Goal: Information Seeking & Learning: Learn about a topic

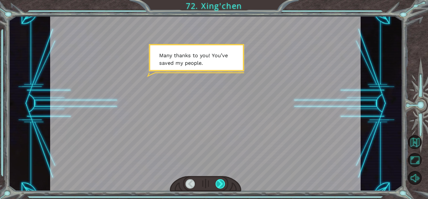
click at [223, 185] on div at bounding box center [221, 183] width 10 height 9
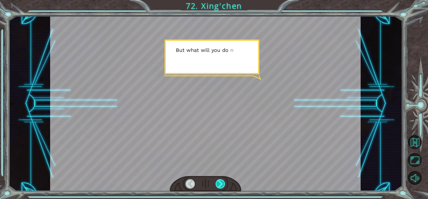
click at [223, 185] on div at bounding box center [221, 183] width 10 height 9
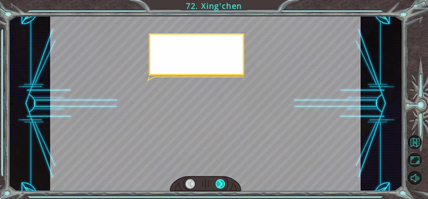
click at [223, 185] on div at bounding box center [221, 183] width 10 height 9
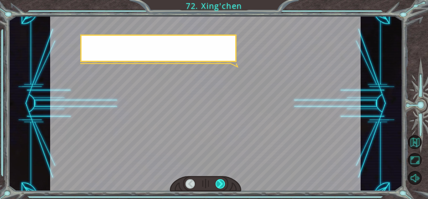
click at [223, 185] on div at bounding box center [221, 183] width 10 height 9
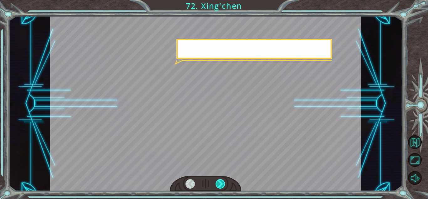
click at [223, 185] on div at bounding box center [221, 183] width 10 height 9
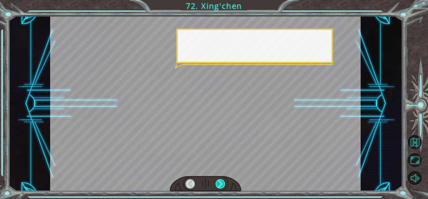
click at [223, 185] on div at bounding box center [221, 183] width 10 height 9
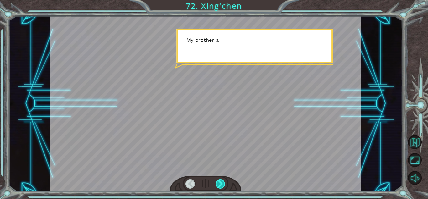
click at [223, 185] on div at bounding box center [221, 183] width 10 height 9
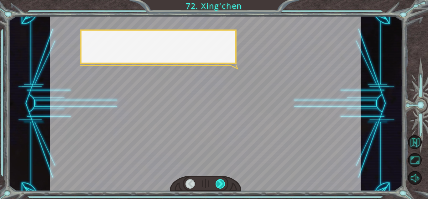
click at [223, 185] on div at bounding box center [221, 183] width 10 height 9
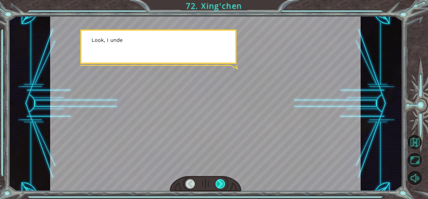
click at [223, 185] on div at bounding box center [221, 183] width 10 height 9
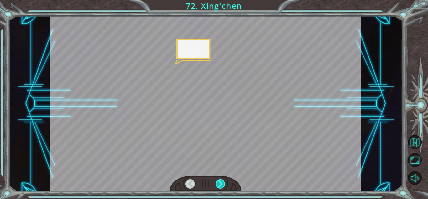
click at [223, 185] on div at bounding box center [221, 183] width 10 height 9
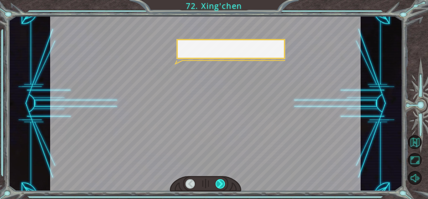
click at [223, 185] on div at bounding box center [221, 183] width 10 height 9
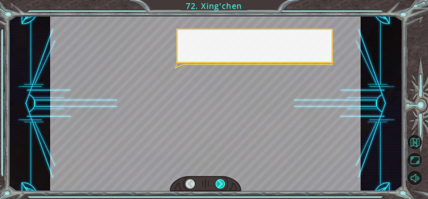
click at [223, 185] on div at bounding box center [221, 183] width 10 height 9
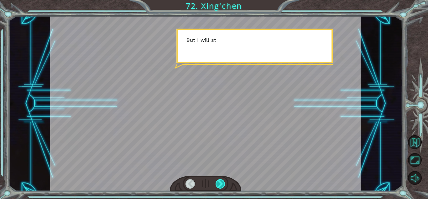
click at [223, 185] on div at bounding box center [221, 183] width 10 height 9
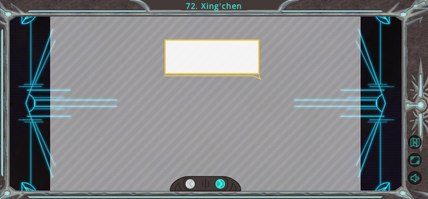
click at [223, 185] on div at bounding box center [221, 183] width 10 height 9
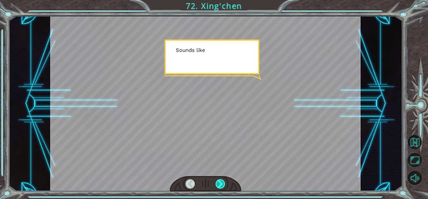
click at [223, 185] on div at bounding box center [221, 183] width 10 height 9
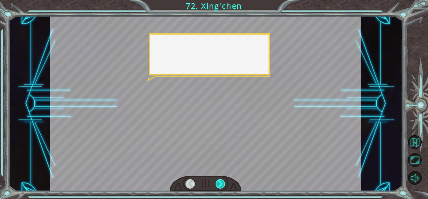
click at [223, 185] on div at bounding box center [221, 183] width 10 height 9
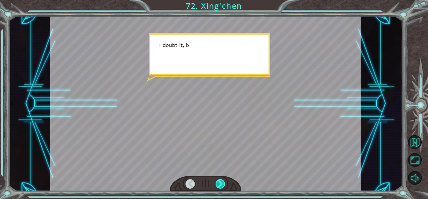
click at [223, 185] on div at bounding box center [221, 183] width 10 height 9
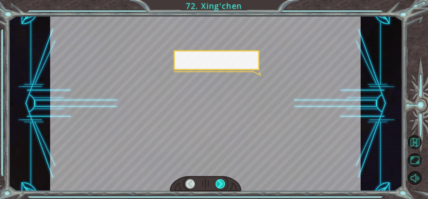
click at [223, 185] on div at bounding box center [221, 183] width 10 height 9
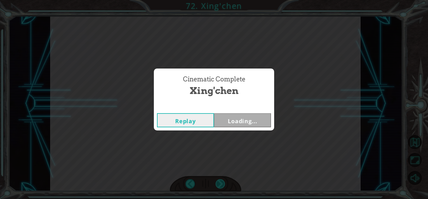
click at [223, 185] on div "Cinematic Complete [PERSON_NAME] Loading..." at bounding box center [214, 99] width 428 height 199
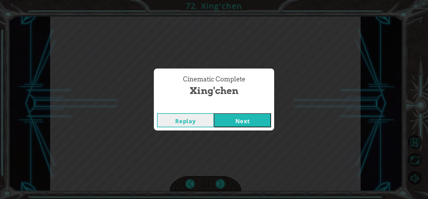
click at [223, 122] on button "Next" at bounding box center [242, 120] width 57 height 14
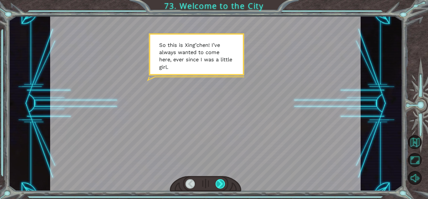
click at [219, 181] on div at bounding box center [221, 183] width 10 height 9
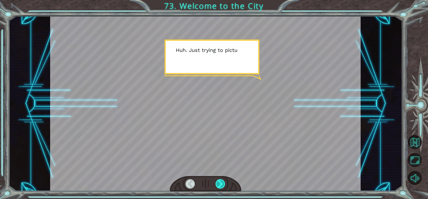
click at [219, 181] on div at bounding box center [221, 183] width 10 height 9
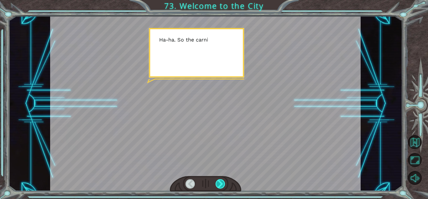
click at [219, 181] on div at bounding box center [221, 183] width 10 height 9
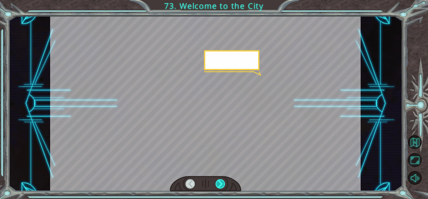
click at [219, 181] on div at bounding box center [221, 183] width 10 height 9
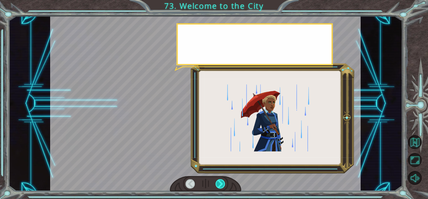
click at [219, 181] on div at bounding box center [221, 183] width 10 height 9
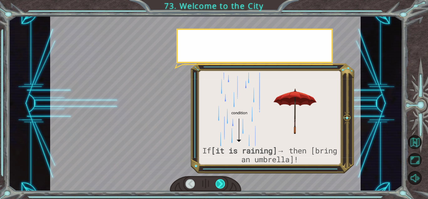
click at [219, 181] on div at bounding box center [221, 183] width 10 height 9
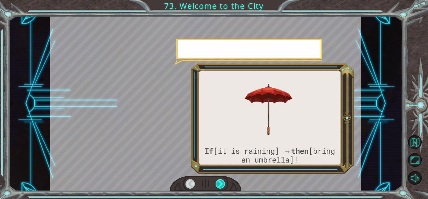
click at [219, 181] on div at bounding box center [221, 183] width 10 height 9
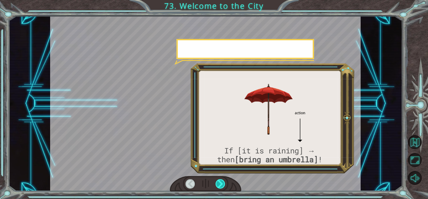
click at [219, 181] on div at bounding box center [221, 183] width 10 height 9
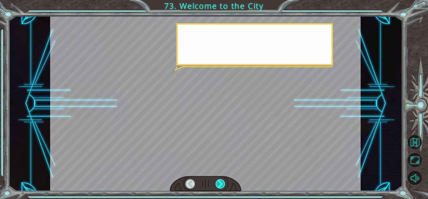
click at [219, 181] on div at bounding box center [221, 183] width 10 height 9
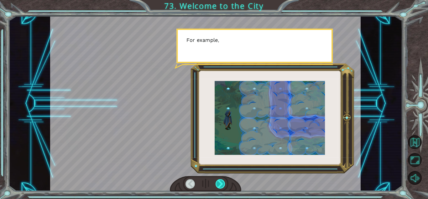
click at [219, 181] on div at bounding box center [221, 183] width 10 height 9
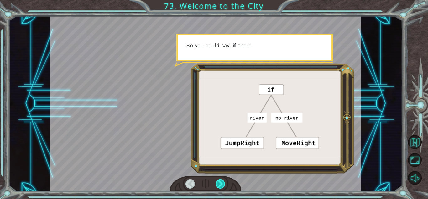
click at [219, 181] on div at bounding box center [221, 183] width 10 height 9
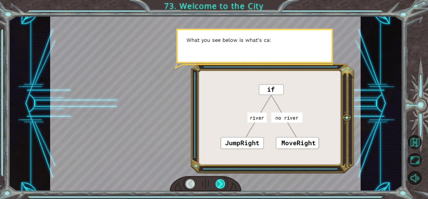
click at [219, 181] on div at bounding box center [221, 183] width 10 height 9
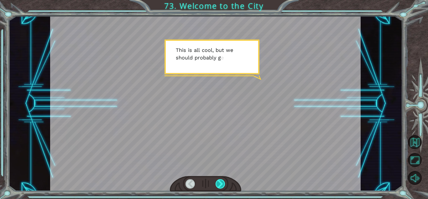
click at [219, 181] on div at bounding box center [221, 183] width 10 height 9
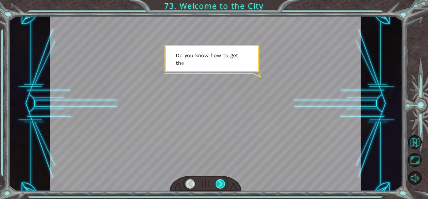
click at [219, 181] on div at bounding box center [221, 183] width 10 height 9
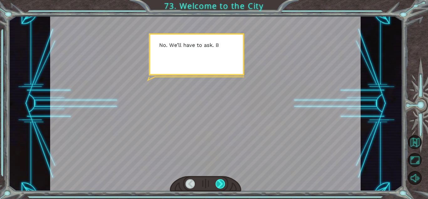
click at [219, 181] on div at bounding box center [221, 183] width 10 height 9
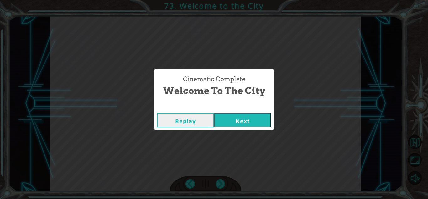
click at [230, 120] on button "Next" at bounding box center [242, 120] width 57 height 14
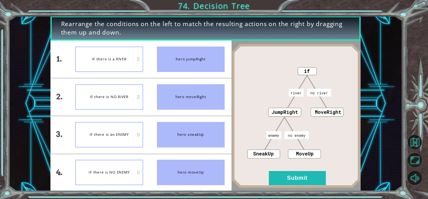
click at [120, 103] on div "IF there is NO RIVER" at bounding box center [109, 96] width 68 height 25
click at [292, 169] on img at bounding box center [296, 116] width 129 height 144
click at [293, 176] on button "Submit" at bounding box center [297, 178] width 57 height 14
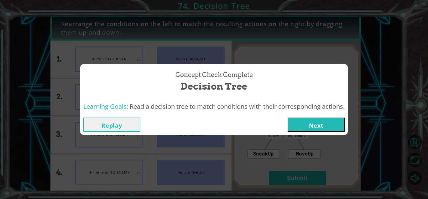
click at [332, 112] on div "Learning Goals: Read a decision tree to match conditions with their correspondi…" at bounding box center [214, 106] width 268 height 15
click at [305, 126] on button "Next" at bounding box center [316, 124] width 57 height 14
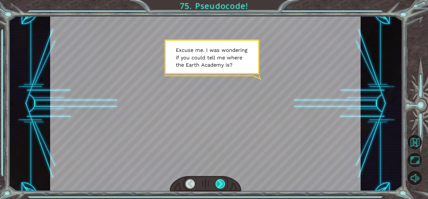
click at [220, 182] on div at bounding box center [221, 183] width 10 height 9
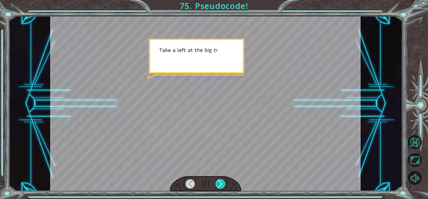
click at [220, 182] on div at bounding box center [221, 183] width 10 height 9
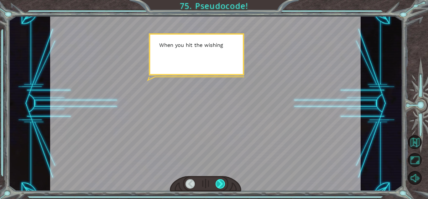
click at [220, 182] on div at bounding box center [221, 183] width 10 height 9
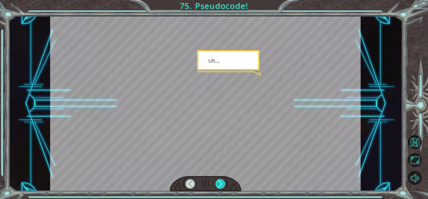
click at [220, 182] on div at bounding box center [221, 183] width 10 height 9
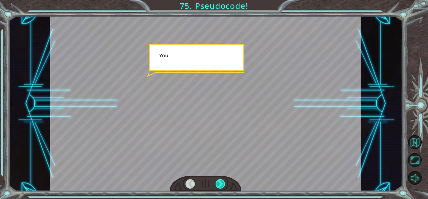
click at [220, 182] on div at bounding box center [221, 183] width 10 height 9
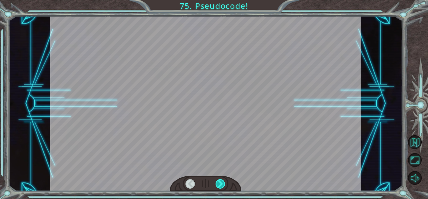
click at [220, 182] on div at bounding box center [221, 183] width 10 height 9
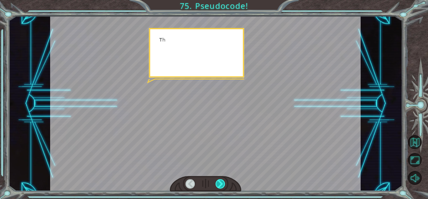
click at [220, 182] on div at bounding box center [221, 183] width 10 height 9
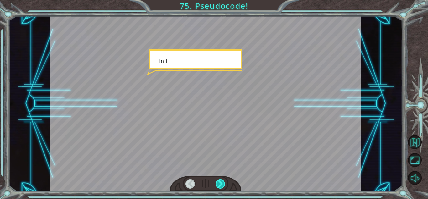
click at [220, 182] on div at bounding box center [221, 183] width 10 height 9
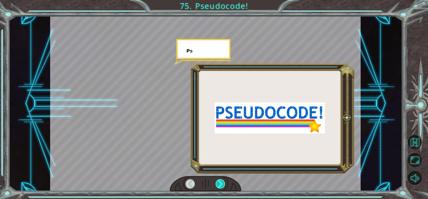
click at [220, 182] on div at bounding box center [221, 183] width 10 height 9
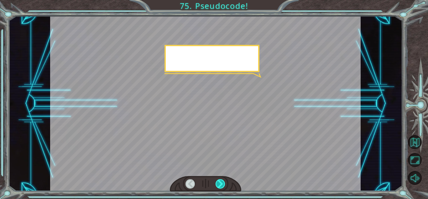
click at [220, 182] on div at bounding box center [221, 183] width 10 height 9
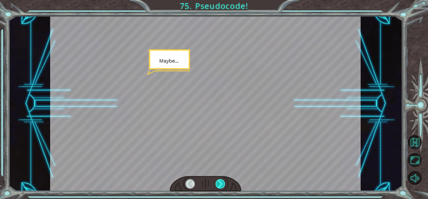
click at [220, 182] on div at bounding box center [221, 183] width 10 height 9
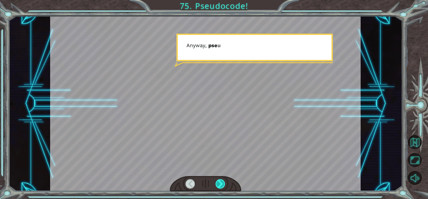
click at [220, 182] on div at bounding box center [221, 183] width 10 height 9
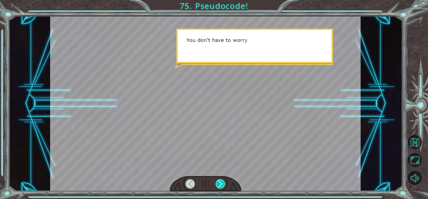
click at [220, 182] on div at bounding box center [221, 183] width 10 height 9
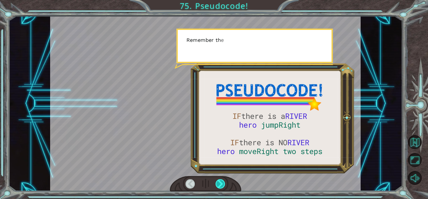
click at [220, 182] on div at bounding box center [221, 183] width 10 height 9
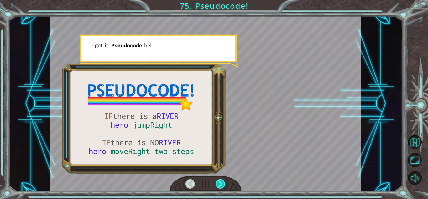
click at [220, 182] on div at bounding box center [221, 183] width 10 height 9
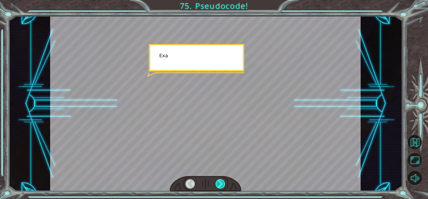
click at [220, 182] on div at bounding box center [221, 183] width 10 height 9
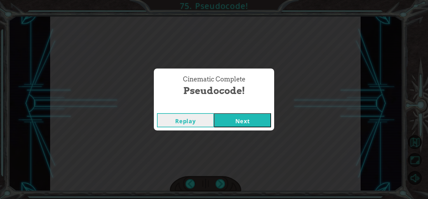
click at [243, 120] on button "Next" at bounding box center [242, 120] width 57 height 14
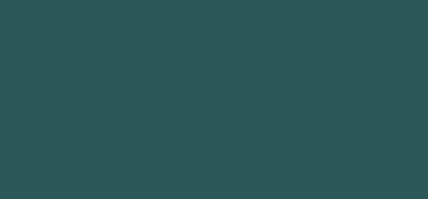
click at [243, 120] on body "Got it 1 2 3 4 5 6 7 8 hero.jumpUp press enter hero.moveUp press enter hero.sne…" at bounding box center [214, 99] width 428 height 199
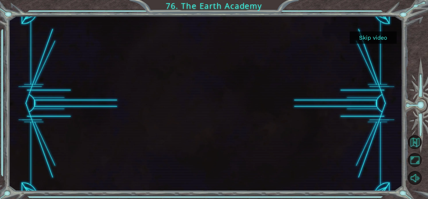
click at [363, 34] on button "Skip video" at bounding box center [373, 37] width 47 height 12
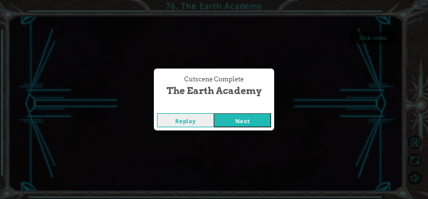
click at [242, 122] on button "Next" at bounding box center [242, 120] width 57 height 14
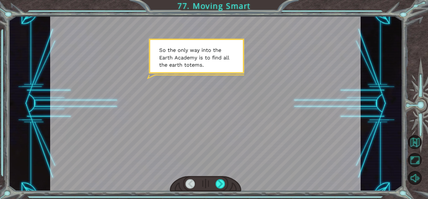
click at [242, 122] on div at bounding box center [205, 103] width 311 height 175
click at [223, 184] on div at bounding box center [221, 183] width 10 height 9
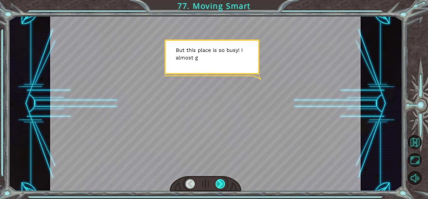
click at [223, 184] on div at bounding box center [221, 183] width 10 height 9
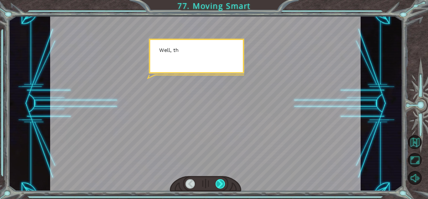
click at [223, 184] on div at bounding box center [221, 183] width 10 height 9
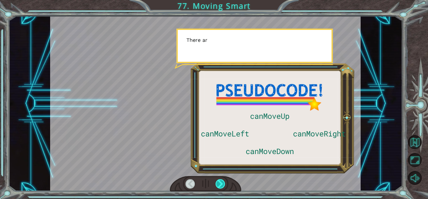
click at [223, 184] on div at bounding box center [221, 183] width 10 height 9
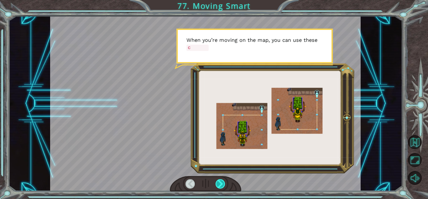
click at [223, 184] on div at bounding box center [221, 183] width 10 height 9
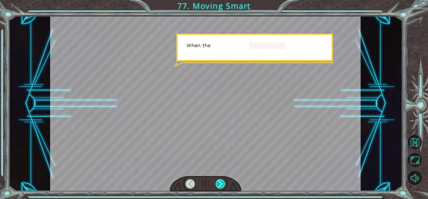
click at [223, 184] on div at bounding box center [221, 183] width 10 height 9
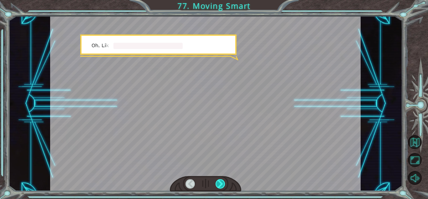
click at [223, 184] on div at bounding box center [221, 183] width 10 height 9
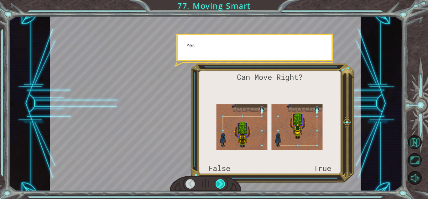
click at [223, 184] on div at bounding box center [221, 183] width 10 height 9
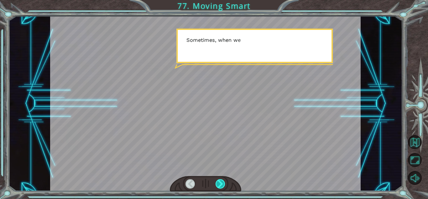
click at [223, 184] on div at bounding box center [221, 183] width 10 height 9
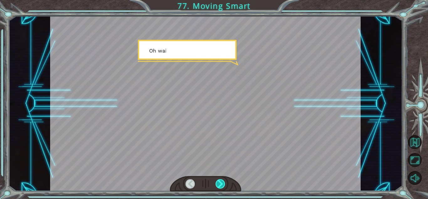
click at [223, 184] on div at bounding box center [221, 183] width 10 height 9
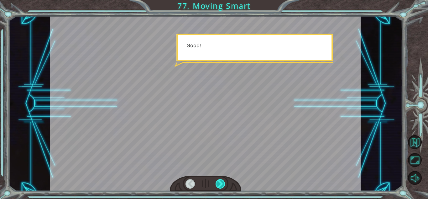
click at [223, 184] on div at bounding box center [221, 183] width 10 height 9
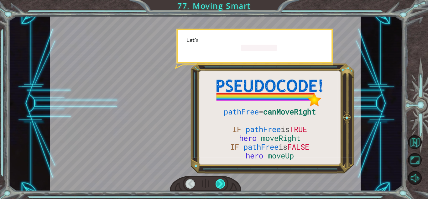
click at [223, 184] on div at bounding box center [221, 183] width 10 height 9
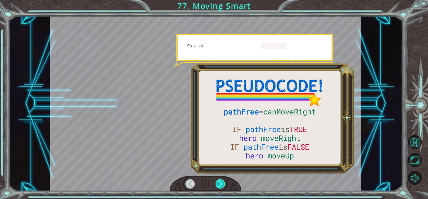
click at [223, 184] on div at bounding box center [221, 183] width 10 height 9
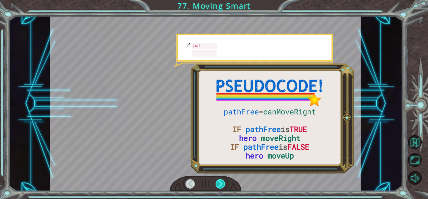
click at [223, 184] on div at bounding box center [221, 183] width 10 height 9
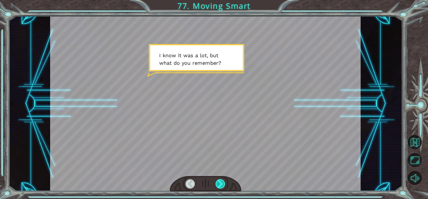
click at [223, 184] on div at bounding box center [221, 183] width 10 height 9
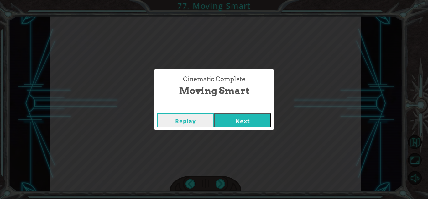
click at [240, 124] on button "Next" at bounding box center [242, 120] width 57 height 14
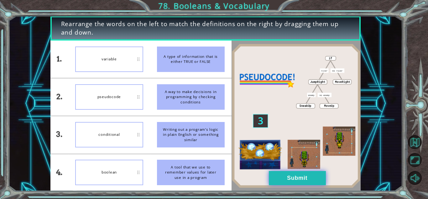
click at [291, 178] on button "Submit" at bounding box center [297, 178] width 57 height 14
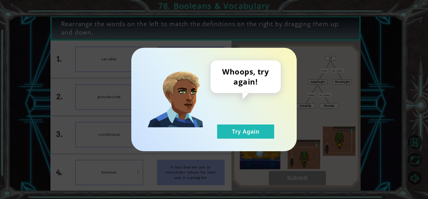
click at [221, 140] on div "Whoops, try again! Try Again" at bounding box center [214, 99] width 166 height 103
click at [234, 137] on button "Try Again" at bounding box center [245, 131] width 57 height 14
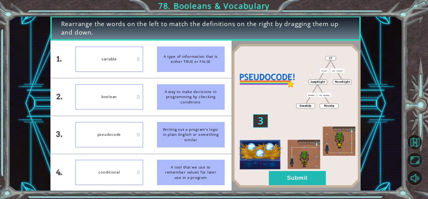
click at [299, 185] on img at bounding box center [296, 116] width 129 height 144
click at [298, 181] on button "Submit" at bounding box center [297, 178] width 57 height 14
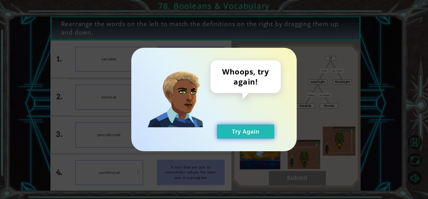
click at [252, 137] on button "Try Again" at bounding box center [245, 131] width 57 height 14
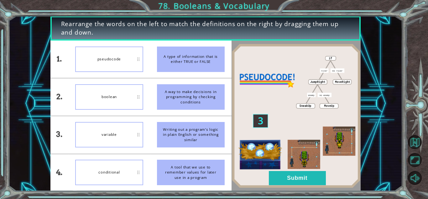
click at [295, 168] on img at bounding box center [296, 116] width 129 height 144
click at [293, 173] on button "Submit" at bounding box center [297, 178] width 57 height 14
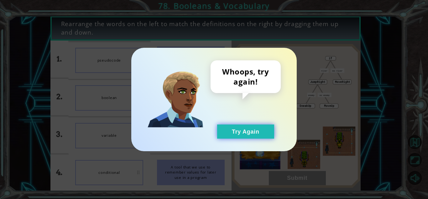
click at [246, 131] on button "Try Again" at bounding box center [245, 131] width 57 height 14
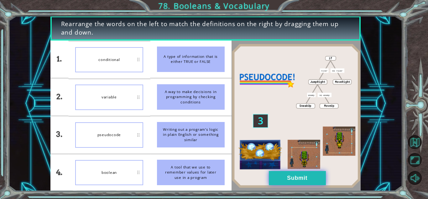
click at [277, 172] on button "Submit" at bounding box center [297, 178] width 57 height 14
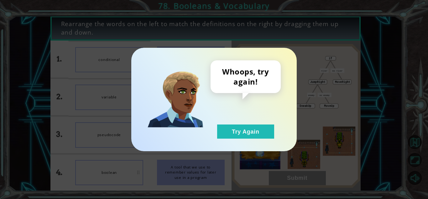
click at [253, 142] on div "Whoops, try again! Try Again" at bounding box center [214, 99] width 166 height 103
click at [246, 133] on button "Try Again" at bounding box center [245, 131] width 57 height 14
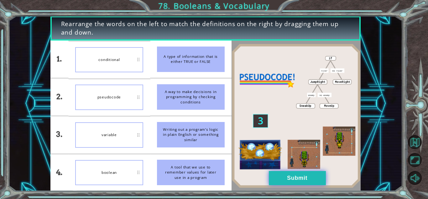
click at [293, 175] on button "Submit" at bounding box center [297, 178] width 57 height 14
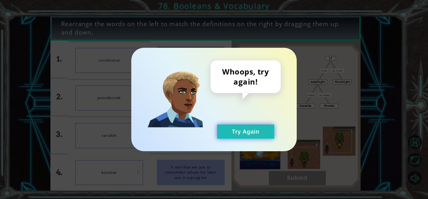
click at [220, 134] on button "Try Again" at bounding box center [245, 131] width 57 height 14
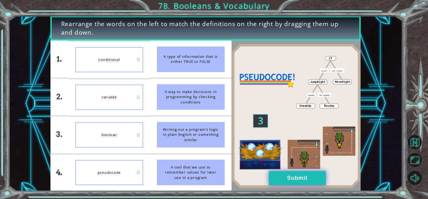
click at [280, 183] on button "Submit" at bounding box center [297, 178] width 57 height 14
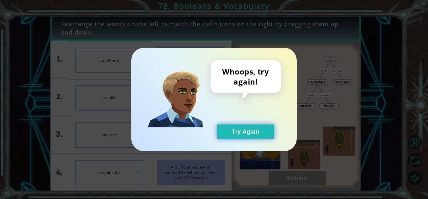
click at [236, 130] on button "Try Again" at bounding box center [245, 131] width 57 height 14
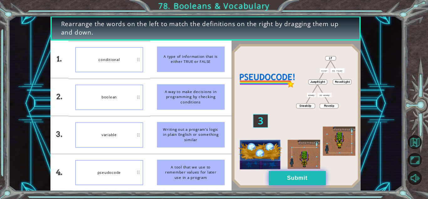
click at [303, 179] on button "Submit" at bounding box center [297, 178] width 57 height 14
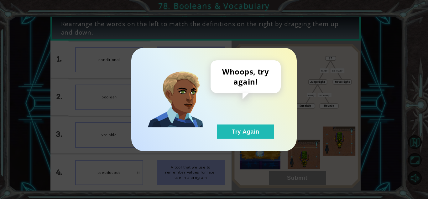
click at [215, 132] on div "Whoops, try again! Try Again" at bounding box center [246, 99] width 70 height 78
click at [223, 130] on button "Try Again" at bounding box center [245, 131] width 57 height 14
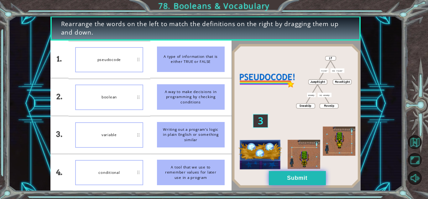
click at [288, 181] on button "Submit" at bounding box center [297, 178] width 57 height 14
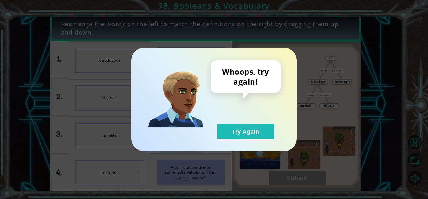
click at [249, 141] on div "Whoops, try again! Try Again" at bounding box center [214, 99] width 166 height 103
click at [240, 114] on div "Whoops, try again! Try Again" at bounding box center [246, 99] width 70 height 78
click at [238, 130] on button "Try Again" at bounding box center [245, 131] width 57 height 14
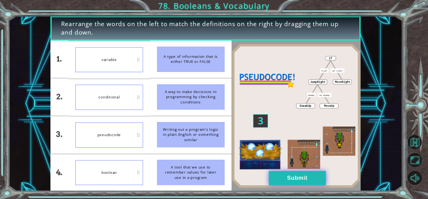
click at [286, 180] on button "Submit" at bounding box center [297, 178] width 57 height 14
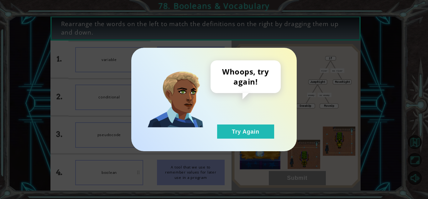
click at [244, 140] on div "Whoops, try again! Try Again" at bounding box center [214, 99] width 166 height 103
click at [243, 134] on button "Try Again" at bounding box center [245, 131] width 57 height 14
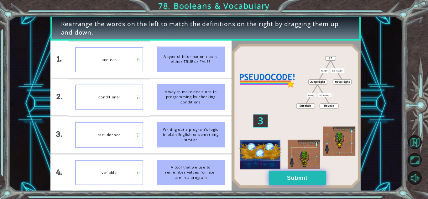
click at [269, 183] on button "Submit" at bounding box center [297, 178] width 57 height 14
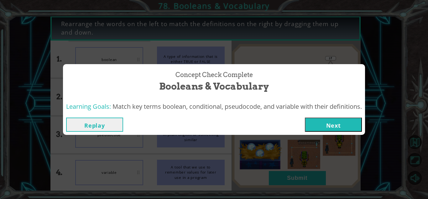
click at [323, 123] on button "Next" at bounding box center [333, 124] width 57 height 14
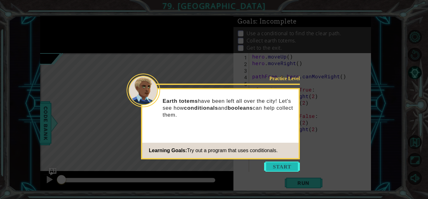
click at [279, 164] on button "Start" at bounding box center [282, 166] width 36 height 10
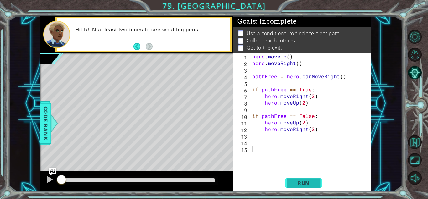
click at [310, 177] on button "Run" at bounding box center [304, 183] width 38 height 14
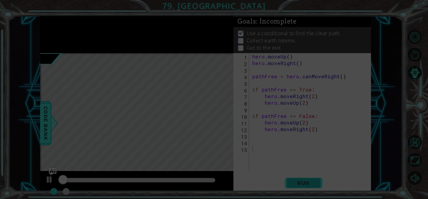
scroll to position [1, 0]
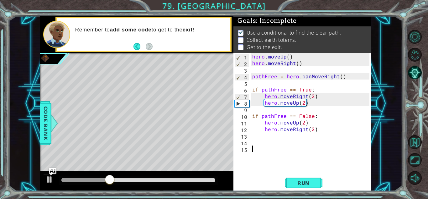
click at [263, 139] on div "hero . moveUp ( ) hero . moveRight ( ) pathFree = hero . canMoveRight ( ) if pa…" at bounding box center [312, 119] width 122 height 132
type textarea "h"
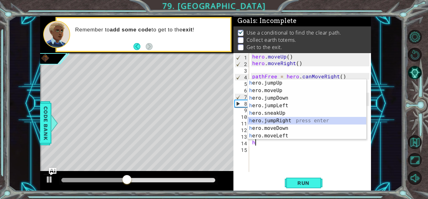
click at [285, 121] on div "h ero.jumpUp press enter h ero.moveUp press enter h ero.jumpDown press enter h …" at bounding box center [307, 116] width 119 height 75
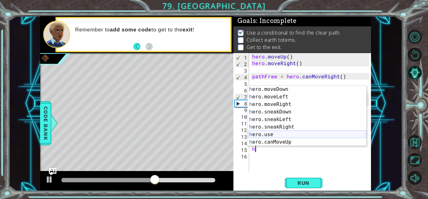
scroll to position [46, 0]
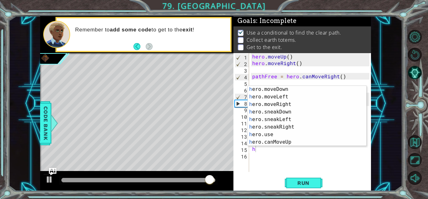
click at [236, 6] on div "1 ההההההההההההההההההההההההההההההההההההההההההההההההההההההההההההההההההההההההההההה…" at bounding box center [214, 99] width 428 height 199
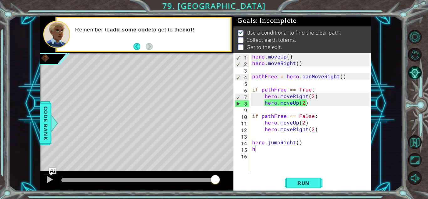
click at [280, 151] on div "hero . moveUp ( ) hero . moveRight ( ) pathFree = hero . canMoveRight ( ) if pa…" at bounding box center [312, 119] width 122 height 132
click at [257, 148] on div "hero . moveUp ( ) hero . moveRight ( ) pathFree = hero . canMoveRight ( ) if pa…" at bounding box center [312, 119] width 122 height 132
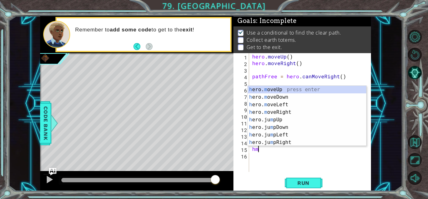
scroll to position [0, 0]
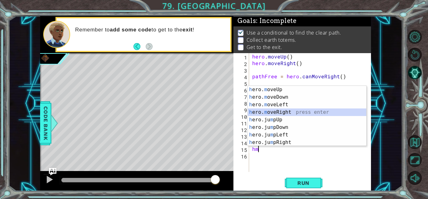
click at [290, 114] on div "h ero. m oveUp press enter h ero. m oveDown press enter h ero. m oveLeft press …" at bounding box center [307, 123] width 119 height 75
type textarea "hero.moveRight(1)"
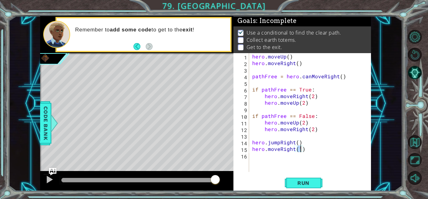
click at [265, 156] on div "hero . moveUp ( ) hero . moveRight ( ) pathFree = hero . canMoveRight ( ) if pa…" at bounding box center [312, 119] width 122 height 132
type textarea "j"
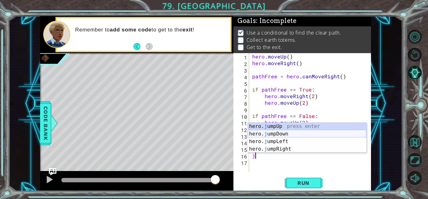
click at [290, 134] on div "hero. j umpUp press enter hero. j umpDown press enter hero. j umpLeft press ent…" at bounding box center [307, 144] width 119 height 45
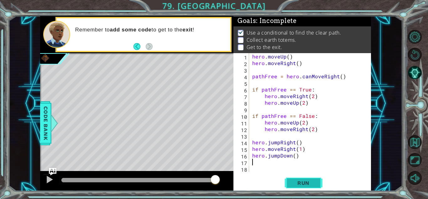
click at [300, 186] on button "Run" at bounding box center [304, 183] width 38 height 14
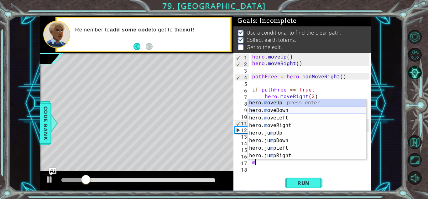
click at [287, 111] on div "hero. m oveUp press enter hero. m oveDown press enter hero. m oveLeft press ent…" at bounding box center [307, 136] width 119 height 75
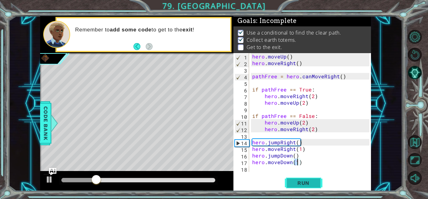
click at [302, 179] on span "Run" at bounding box center [303, 182] width 25 height 6
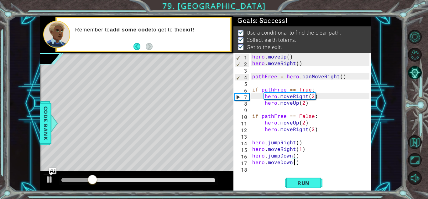
scroll to position [0, 3]
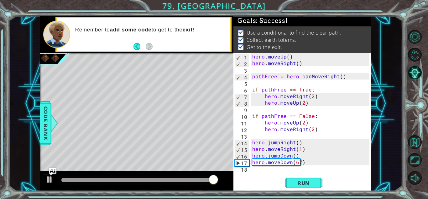
type textarea "hero.moveDown(67)"
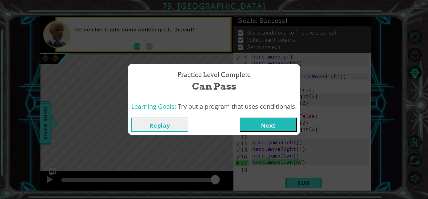
click at [275, 133] on div "Replay Next" at bounding box center [214, 124] width 172 height 20
click at [271, 127] on button "Next" at bounding box center [268, 124] width 57 height 14
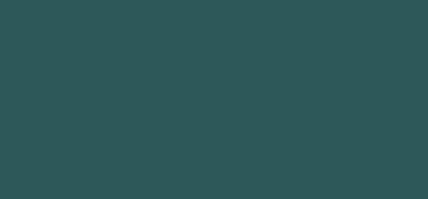
click at [271, 127] on body "Got it 1 2 3 4 5 6 7 8 hero.jumpUp press enter hero.moveUp press enter hero.sne…" at bounding box center [214, 99] width 428 height 199
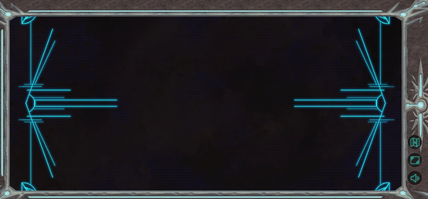
click at [271, 127] on div at bounding box center [205, 103] width 394 height 175
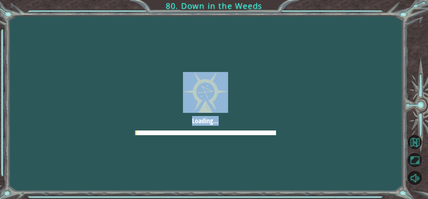
click at [271, 127] on div at bounding box center [206, 103] width 428 height 241
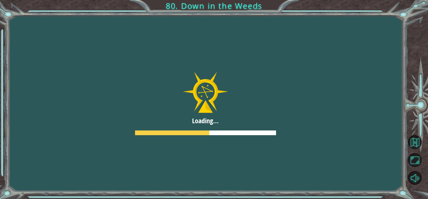
click at [271, 127] on div at bounding box center [206, 103] width 428 height 241
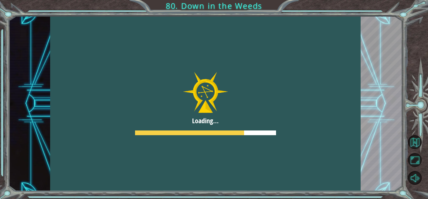
click at [271, 127] on div at bounding box center [205, 103] width 311 height 175
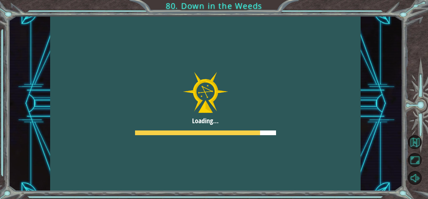
click at [271, 127] on div at bounding box center [205, 103] width 311 height 175
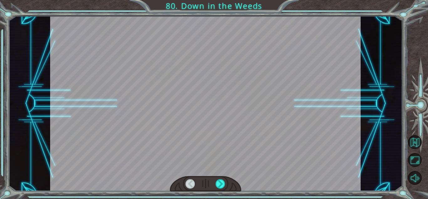
click at [271, 127] on div at bounding box center [205, 103] width 311 height 175
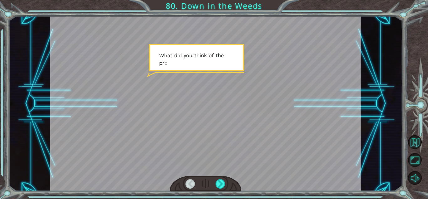
click at [271, 127] on div at bounding box center [205, 103] width 311 height 175
click at [224, 181] on div at bounding box center [221, 183] width 10 height 9
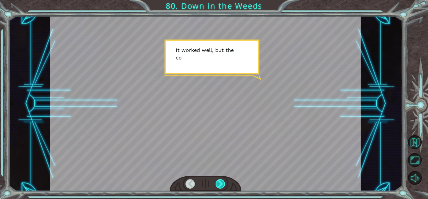
click at [224, 181] on div at bounding box center [221, 183] width 10 height 9
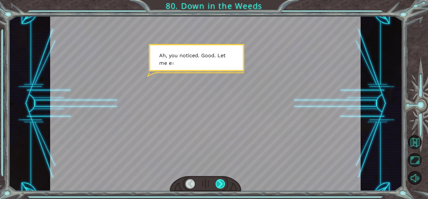
click at [224, 181] on div at bounding box center [221, 183] width 10 height 9
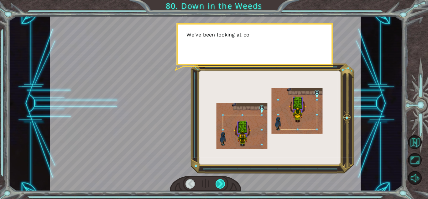
click at [224, 181] on div at bounding box center [221, 183] width 10 height 9
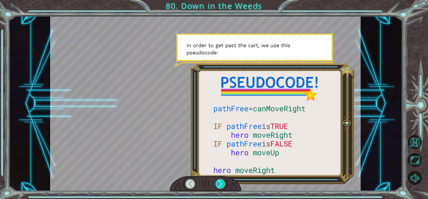
click at [224, 181] on div at bounding box center [221, 183] width 10 height 9
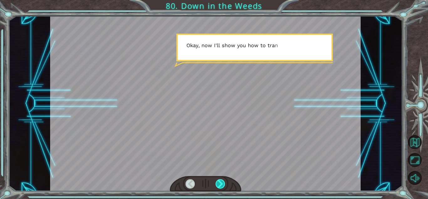
click at [224, 181] on div at bounding box center [221, 183] width 10 height 9
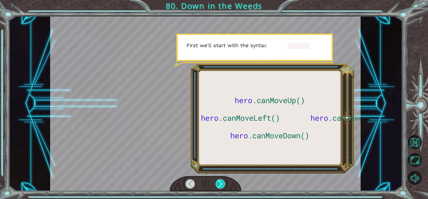
click at [224, 181] on div at bounding box center [221, 183] width 10 height 9
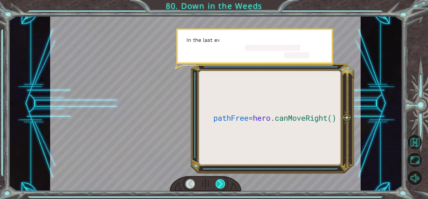
click at [224, 181] on div at bounding box center [221, 183] width 10 height 9
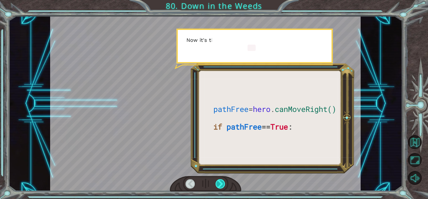
click at [224, 181] on div at bounding box center [221, 183] width 10 height 9
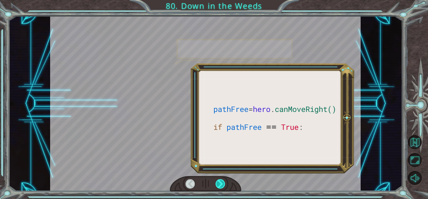
click at [224, 181] on div at bounding box center [221, 183] width 10 height 9
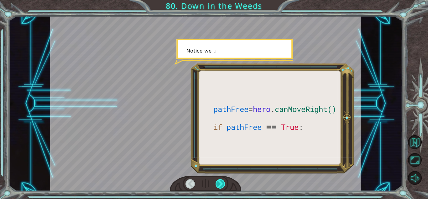
click at [224, 181] on div at bounding box center [221, 183] width 10 height 9
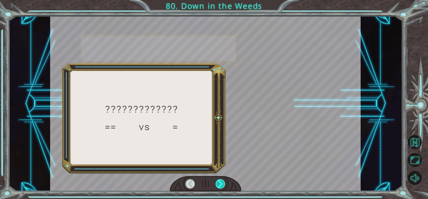
click at [224, 181] on div at bounding box center [221, 183] width 10 height 9
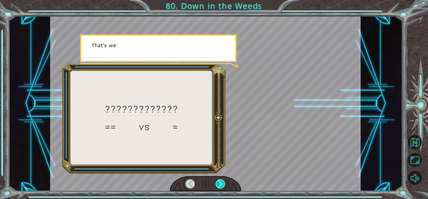
click at [224, 181] on div at bounding box center [221, 183] width 10 height 9
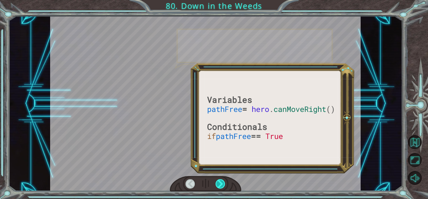
click at [224, 181] on div at bounding box center [221, 183] width 10 height 9
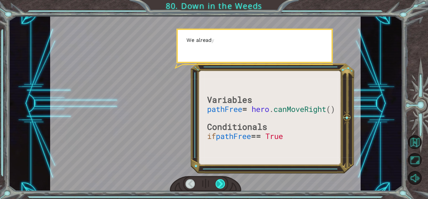
click at [224, 181] on div at bounding box center [221, 183] width 10 height 9
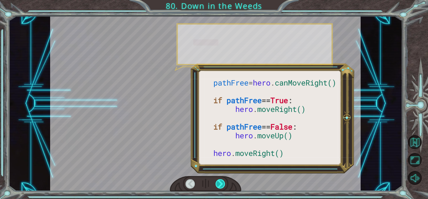
click at [224, 181] on div at bounding box center [221, 183] width 10 height 9
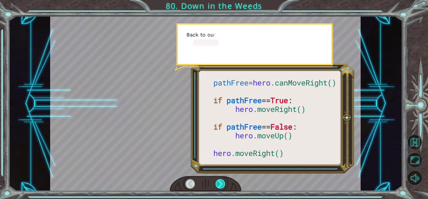
click at [224, 181] on div at bounding box center [221, 183] width 10 height 9
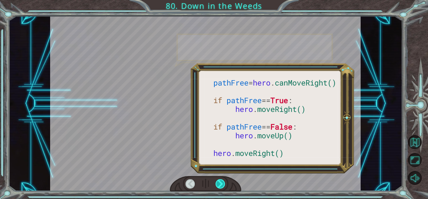
click at [224, 181] on div at bounding box center [221, 183] width 10 height 9
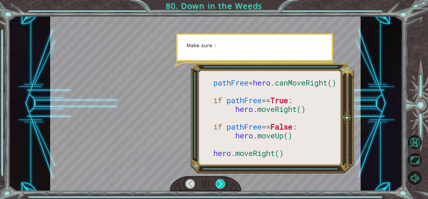
click at [224, 181] on div at bounding box center [221, 183] width 10 height 9
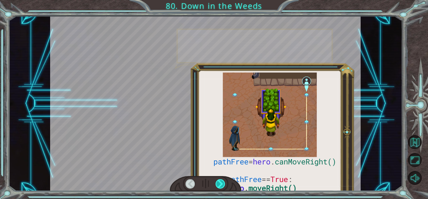
click at [224, 181] on div at bounding box center [221, 183] width 10 height 9
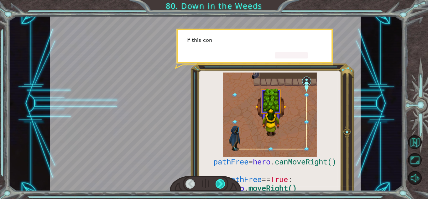
click at [224, 181] on div at bounding box center [221, 183] width 10 height 9
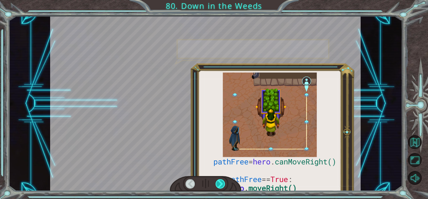
click at [224, 181] on div at bounding box center [221, 183] width 10 height 9
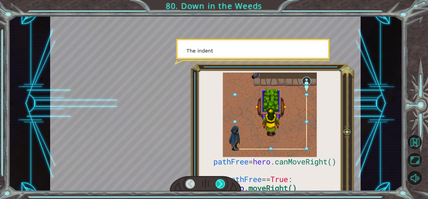
click at [224, 181] on div at bounding box center [221, 183] width 10 height 9
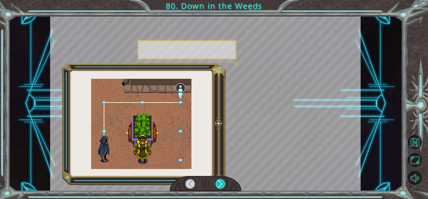
click at [224, 181] on div at bounding box center [221, 183] width 10 height 9
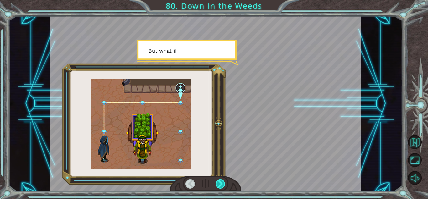
click at [224, 181] on div at bounding box center [221, 183] width 10 height 9
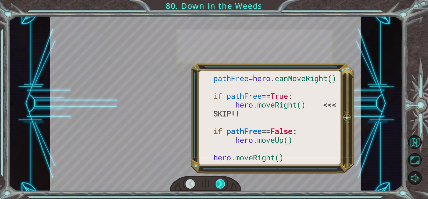
click at [224, 181] on div at bounding box center [221, 183] width 10 height 9
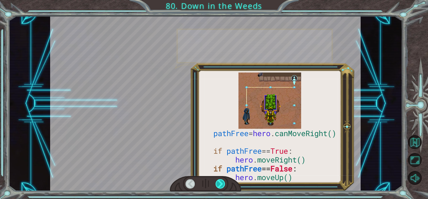
click at [224, 181] on div at bounding box center [221, 183] width 10 height 9
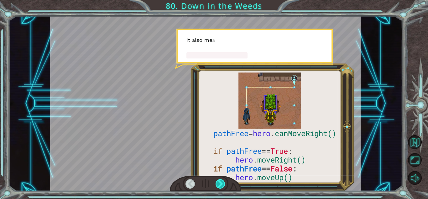
click at [224, 181] on div at bounding box center [221, 183] width 10 height 9
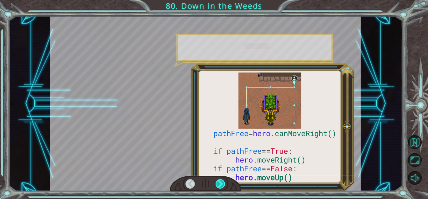
click at [224, 181] on div at bounding box center [221, 183] width 10 height 9
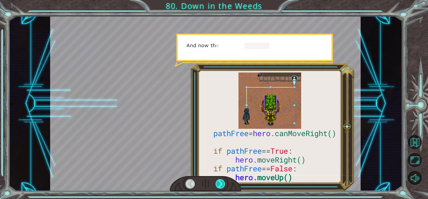
click at [224, 181] on div at bounding box center [221, 183] width 10 height 9
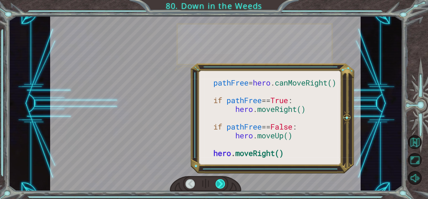
click at [224, 181] on div at bounding box center [221, 183] width 10 height 9
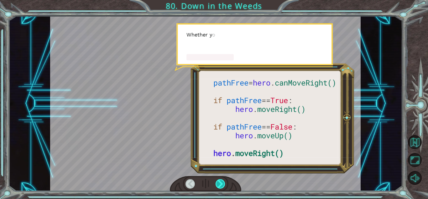
click at [224, 181] on div at bounding box center [221, 183] width 10 height 9
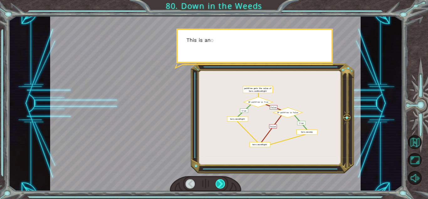
click at [224, 181] on div at bounding box center [221, 183] width 10 height 9
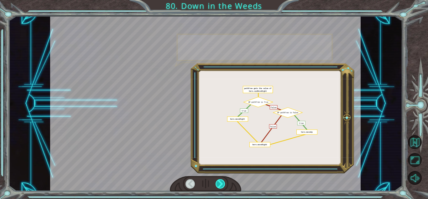
click at [224, 181] on div at bounding box center [221, 183] width 10 height 9
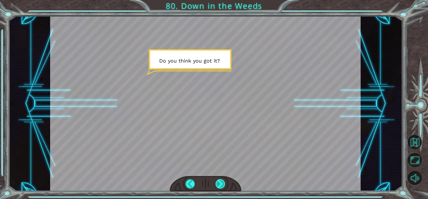
click at [222, 182] on div at bounding box center [221, 183] width 10 height 9
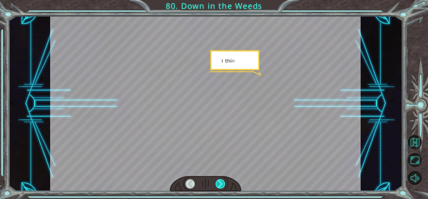
click at [222, 182] on div at bounding box center [221, 183] width 10 height 9
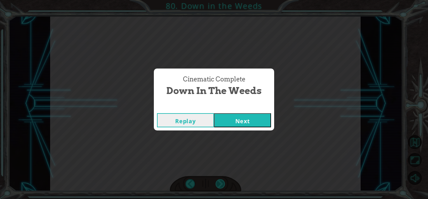
click at [222, 182] on div "Cinematic Complete Down in the Weeds Replay Next" at bounding box center [214, 99] width 428 height 199
click at [218, 126] on button "Next" at bounding box center [242, 120] width 57 height 14
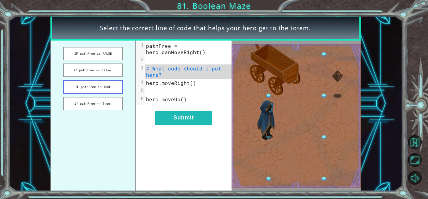
click at [114, 91] on button "IF pathFree is TRUE" at bounding box center [92, 86] width 59 height 13
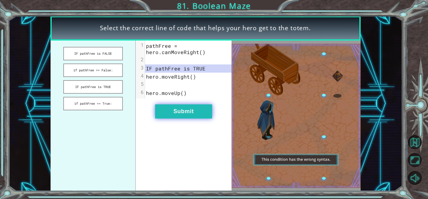
click at [187, 113] on button "Submit" at bounding box center [183, 111] width 57 height 14
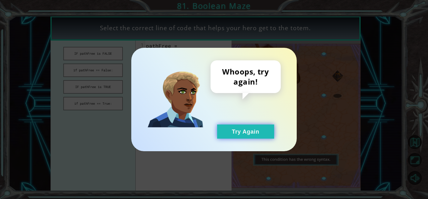
click at [234, 132] on button "Try Again" at bounding box center [245, 131] width 57 height 14
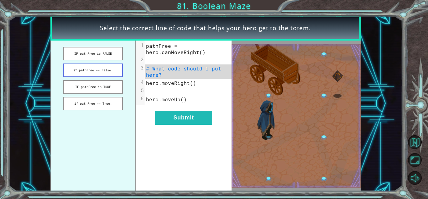
click at [109, 70] on button "if pathFree == False:" at bounding box center [92, 69] width 59 height 13
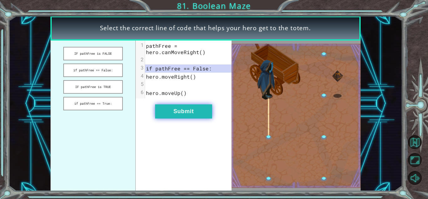
click at [173, 108] on button "Submit" at bounding box center [183, 111] width 57 height 14
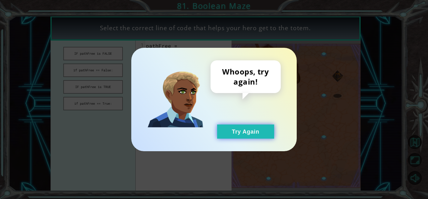
click at [232, 130] on button "Try Again" at bounding box center [245, 131] width 57 height 14
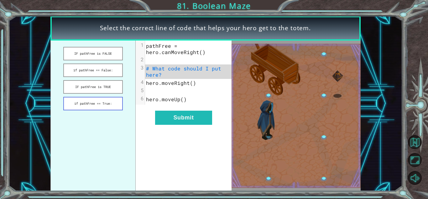
click at [110, 106] on button "if pathFree == True:" at bounding box center [92, 103] width 59 height 13
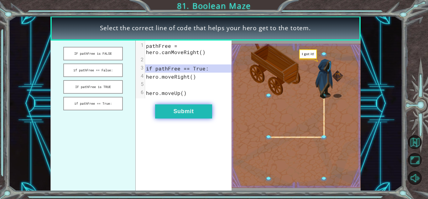
click at [185, 110] on button "Submit" at bounding box center [183, 111] width 57 height 14
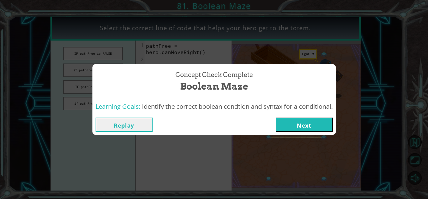
click at [298, 125] on button "Next" at bounding box center [304, 124] width 57 height 14
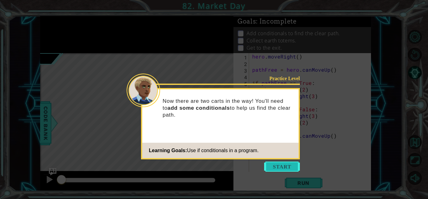
click at [276, 166] on button "Start" at bounding box center [282, 166] width 36 height 10
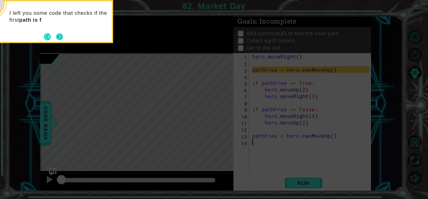
click at [56, 39] on button "Next" at bounding box center [60, 37] width 8 height 8
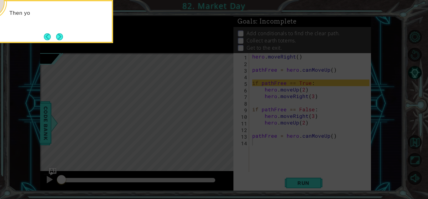
click at [56, 39] on button "Next" at bounding box center [59, 36] width 11 height 11
click at [56, 39] on button "Next" at bounding box center [59, 36] width 9 height 9
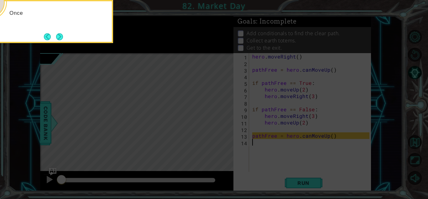
click at [56, 39] on button "Next" at bounding box center [59, 36] width 8 height 8
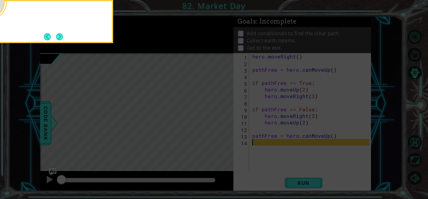
click at [56, 39] on button "Next" at bounding box center [60, 37] width 12 height 12
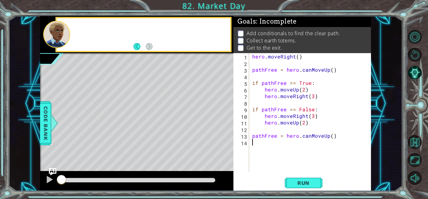
click at [56, 39] on div at bounding box center [56, 34] width 27 height 27
